Goal: Information Seeking & Learning: Learn about a topic

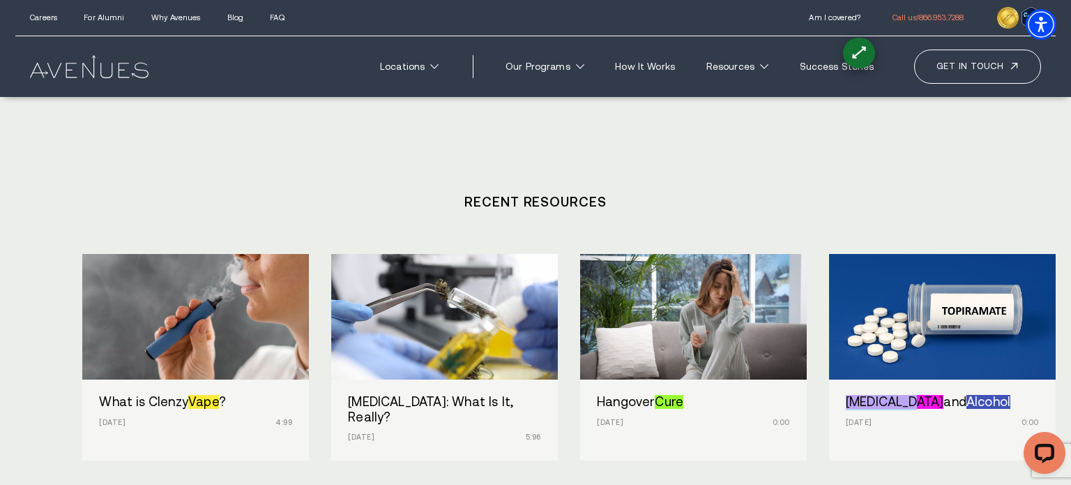
scroll to position [4957, 0]
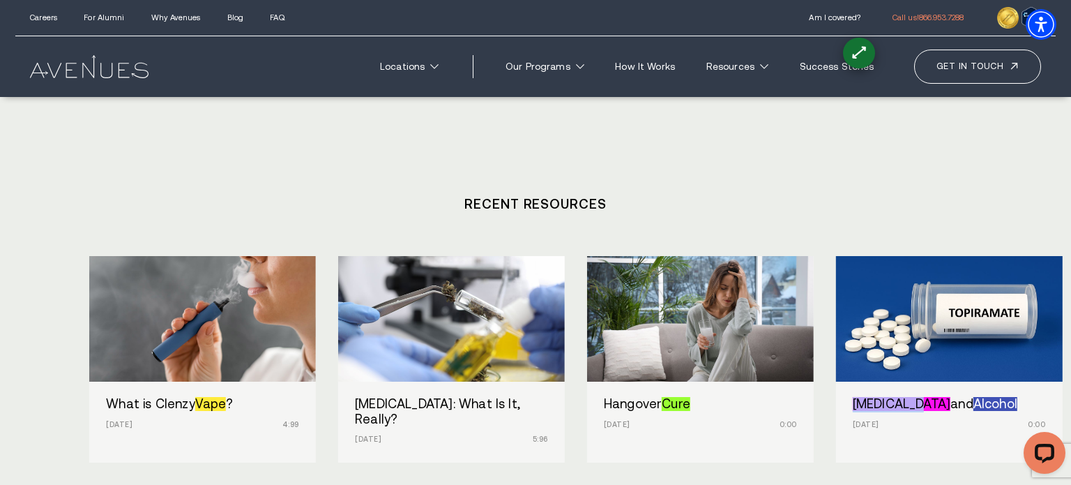
click at [873, 381] on div "Topiramate and Alcohol Oct 6, 2025 0:00" at bounding box center [949, 414] width 227 height 66
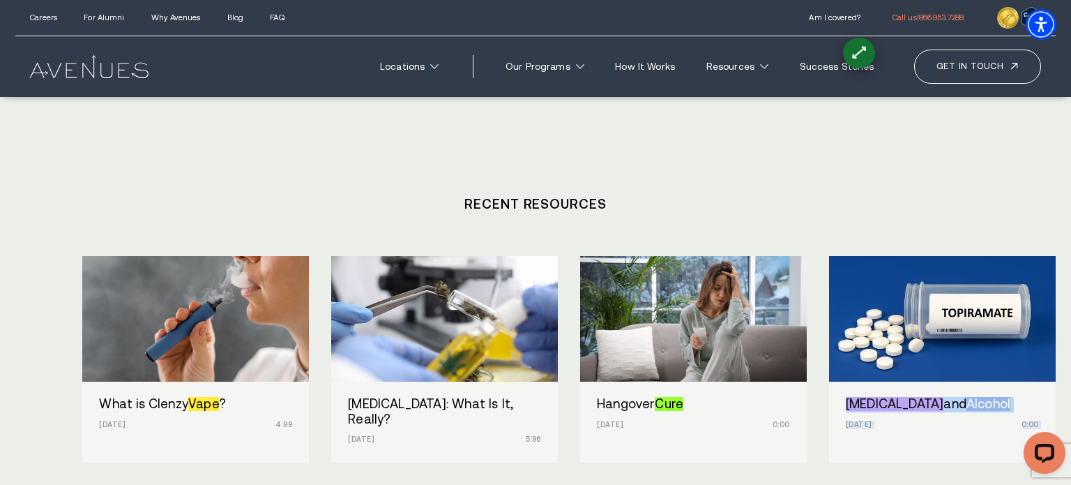
drag, startPoint x: 822, startPoint y: 342, endPoint x: 839, endPoint y: 279, distance: 65.1
click at [839, 279] on div "What is Clenzy Vape ? Oct 9, 2025 4:99 Cannabinoid Hyperemesis Syndrome: What I…" at bounding box center [535, 389] width 906 height 266
copy div "Topiramate and Alcohol Oct 6, 2025 0:00 Summer Drinking Oct 5, 2025 0:00 Codein…"
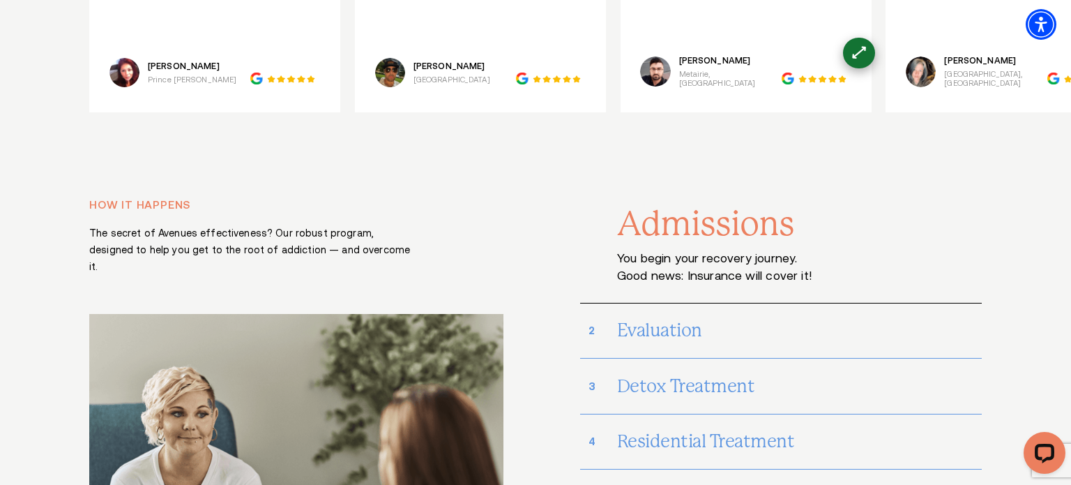
scroll to position [10058, 0]
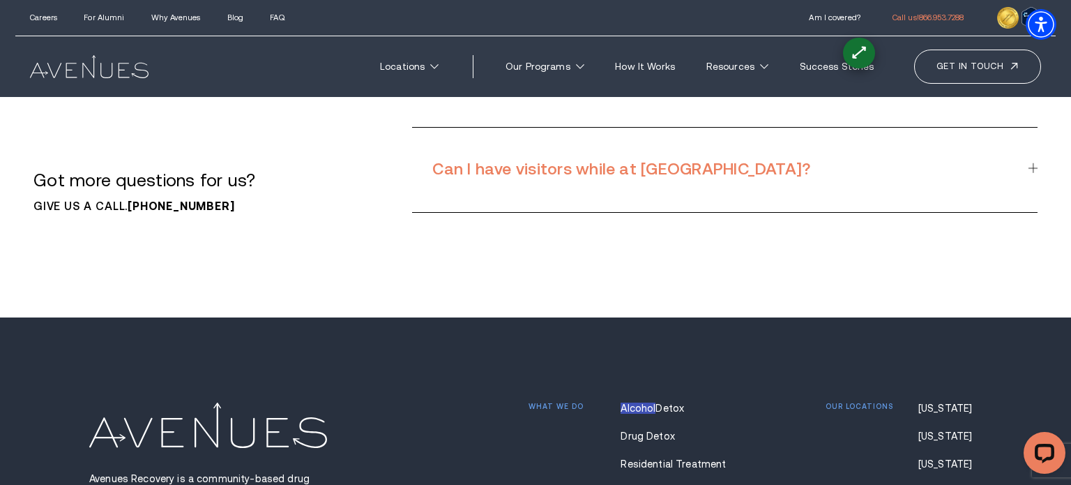
scroll to position [45, 0]
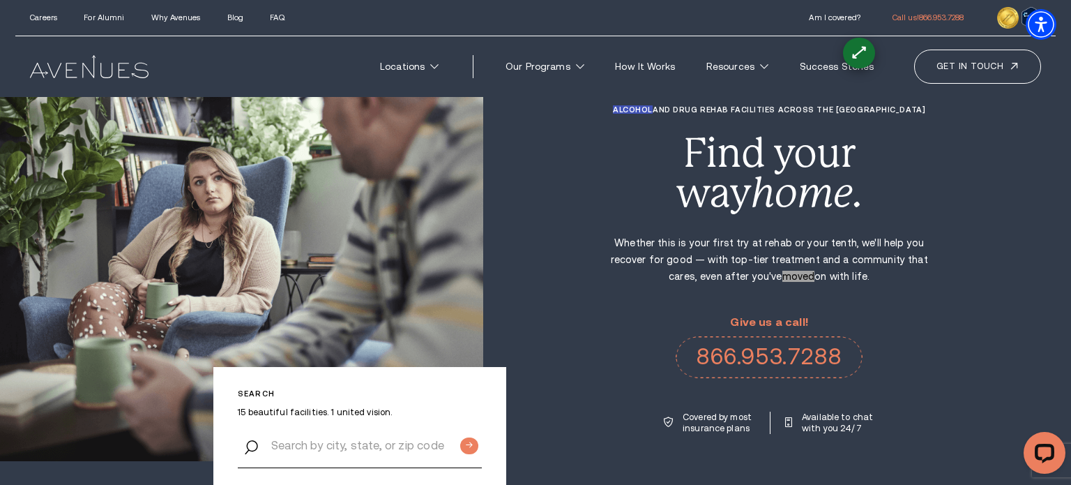
click at [989, 165] on div "Alcohol and Drug Rehab Facilities across the US Find your way home. Whether thi…" at bounding box center [777, 269] width 588 height 328
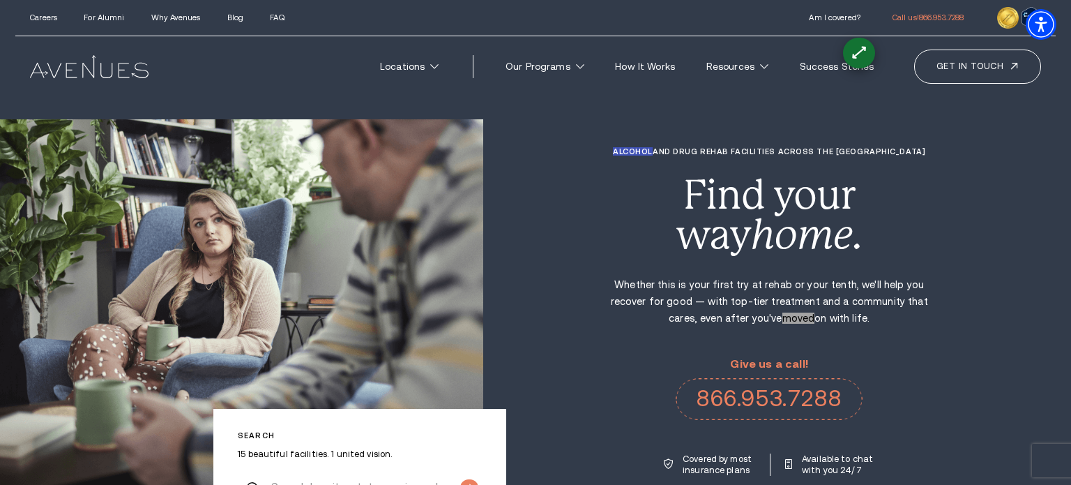
scroll to position [4994, 0]
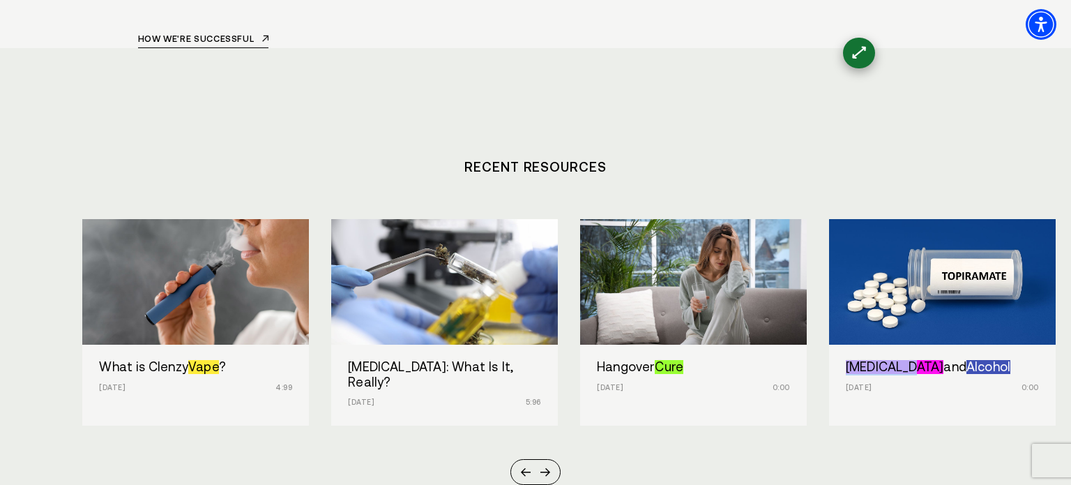
click at [868, 335] on div "What is Clenzy Vape ? Oct 9, 2025 4:99 Cannabinoid Hyperemesis Syndrome: What I…" at bounding box center [535, 352] width 906 height 266
